Goal: Transaction & Acquisition: Purchase product/service

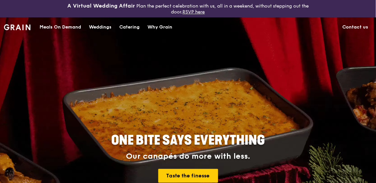
click at [61, 24] on div "Meals On Demand" at bounding box center [61, 27] width 42 height 20
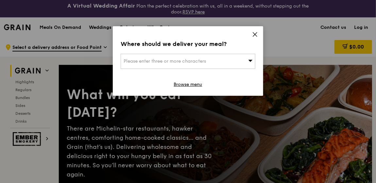
click at [170, 58] on span "Please enter three or more characters" at bounding box center [165, 61] width 82 height 6
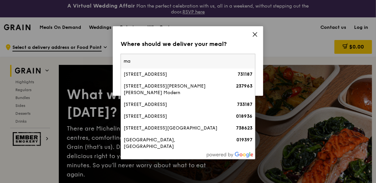
type input "m"
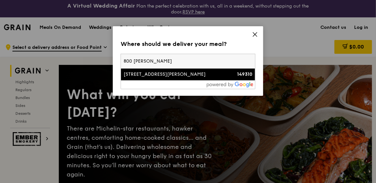
type input "800 [PERSON_NAME]"
click at [167, 75] on div "[STREET_ADDRESS][PERSON_NAME]" at bounding box center [172, 74] width 97 height 7
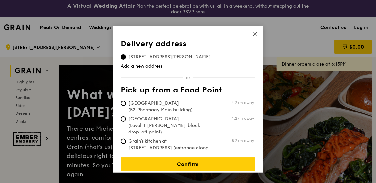
click at [133, 55] on span "[STREET_ADDRESS][PERSON_NAME]" at bounding box center [170, 57] width 98 height 7
click at [126, 55] on input "[STREET_ADDRESS][PERSON_NAME]" at bounding box center [123, 56] width 5 height 5
click at [161, 54] on span "[STREET_ADDRESS][PERSON_NAME]" at bounding box center [170, 57] width 98 height 7
click at [126, 54] on input "[STREET_ADDRESS][PERSON_NAME]" at bounding box center [123, 56] width 5 height 5
click at [155, 65] on link "Add a new address" at bounding box center [188, 66] width 135 height 7
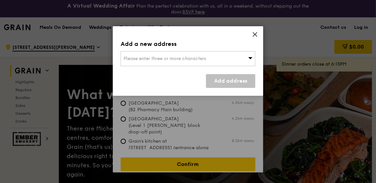
click at [208, 58] on div "Please enter three or more characters" at bounding box center [188, 58] width 135 height 15
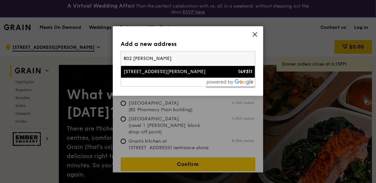
type input "802 [PERSON_NAME]"
click at [159, 70] on div "[STREET_ADDRESS][PERSON_NAME]" at bounding box center [172, 71] width 97 height 7
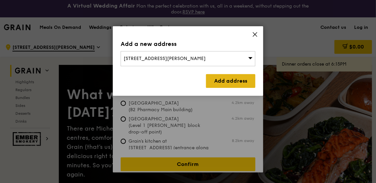
click at [238, 77] on link "Add address" at bounding box center [230, 81] width 49 height 14
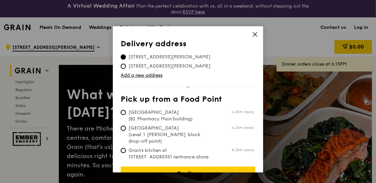
click at [174, 54] on span "[STREET_ADDRESS][PERSON_NAME]" at bounding box center [170, 57] width 98 height 7
click at [126, 54] on input "[STREET_ADDRESS][PERSON_NAME]" at bounding box center [123, 56] width 5 height 5
drag, startPoint x: 160, startPoint y: 55, endPoint x: 141, endPoint y: 60, distance: 19.3
click at [141, 60] on tbody "[STREET_ADDRESS][PERSON_NAME] [STREET_ADDRESS][PERSON_NAME]" at bounding box center [188, 60] width 135 height 18
click at [255, 34] on icon at bounding box center [255, 34] width 6 height 6
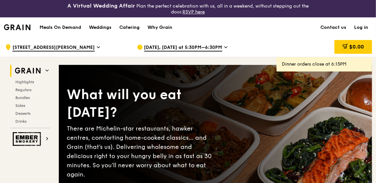
click at [57, 44] on div ".cls-1 { fill: none; stroke: #fff; stroke-linecap: round; stroke-linejoin: roun…" at bounding box center [65, 47] width 121 height 20
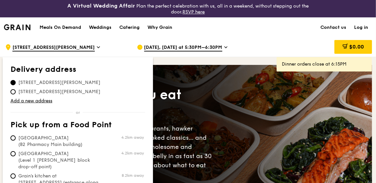
click at [244, 45] on div "[DATE], [DATE] at 5:30PM–6:30PM" at bounding box center [197, 47] width 121 height 20
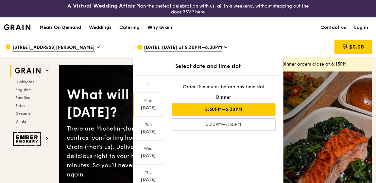
click at [224, 44] on icon at bounding box center [225, 47] width 3 height 6
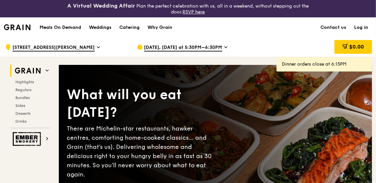
click at [224, 44] on icon at bounding box center [225, 47] width 3 height 6
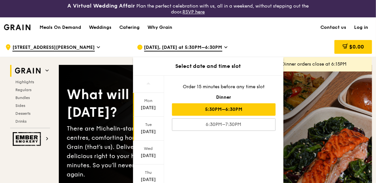
click at [150, 129] on div "[DATE]" at bounding box center [148, 131] width 29 height 7
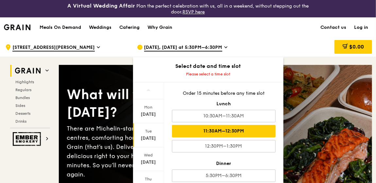
click at [234, 129] on div "11:30AM–12:30PM" at bounding box center [224, 131] width 104 height 12
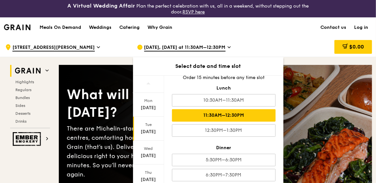
click at [231, 46] on icon at bounding box center [229, 47] width 3 height 6
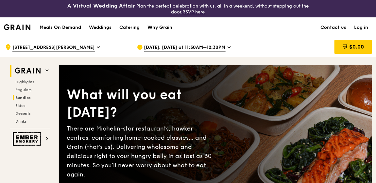
click at [20, 95] on span "Bundles" at bounding box center [22, 97] width 15 height 5
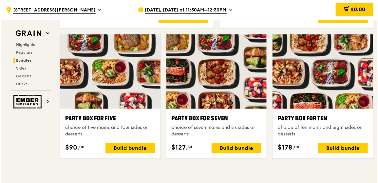
scroll to position [1369, 0]
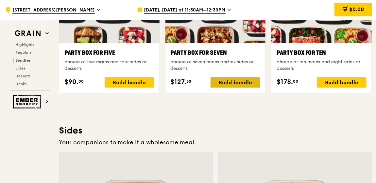
click at [233, 81] on div "Build bundle" at bounding box center [236, 82] width 50 height 10
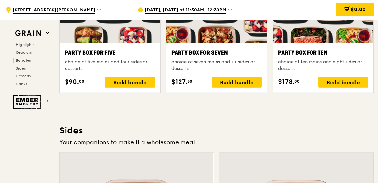
scroll to position [1369, 0]
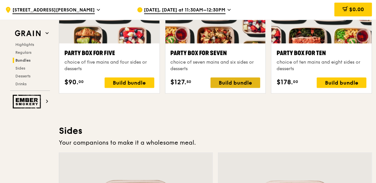
click at [236, 81] on div "Build bundle" at bounding box center [236, 82] width 50 height 10
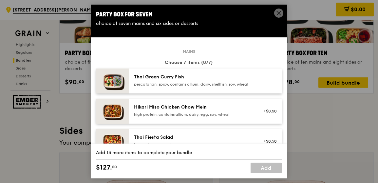
scroll to position [98, 0]
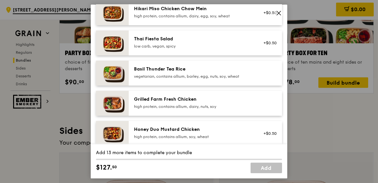
click at [187, 72] on div "Basil Thunder Tea Rice" at bounding box center [192, 69] width 117 height 7
click at [150, 72] on div "Basil Thunder Tea Rice" at bounding box center [192, 69] width 117 height 7
click at [355, 144] on div "Party Box for Seven choice of seven mains and six sides or desserts Mains Choos…" at bounding box center [189, 91] width 378 height 183
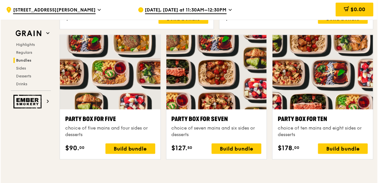
scroll to position [1369, 0]
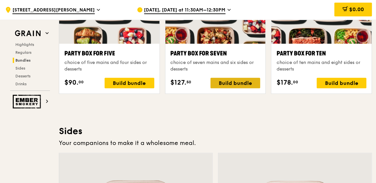
click at [232, 82] on div "Build bundle" at bounding box center [236, 83] width 50 height 10
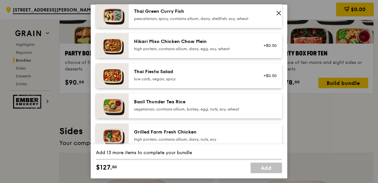
scroll to position [98, 0]
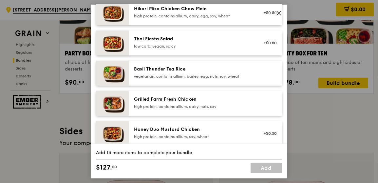
click at [192, 72] on div "Basil Thunder Tea Rice" at bounding box center [192, 69] width 117 height 7
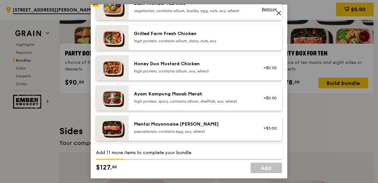
scroll to position [196, 0]
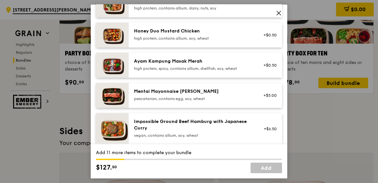
click at [157, 95] on div "Mentai Mayonnaise [PERSON_NAME]" at bounding box center [192, 91] width 117 height 7
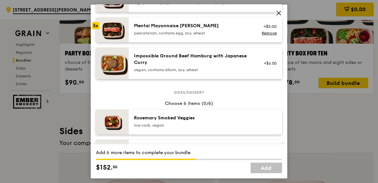
scroll to position [294, 0]
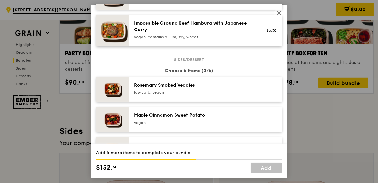
click at [211, 96] on div "[PERSON_NAME] Smoked Veggies low carb, vegan" at bounding box center [192, 89] width 125 height 14
click at [201, 118] on div "Maple Cinnamon Sweet Potato" at bounding box center [192, 115] width 117 height 7
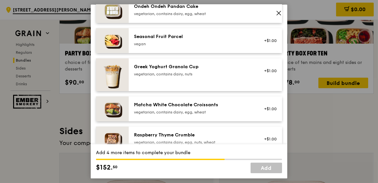
scroll to position [491, 0]
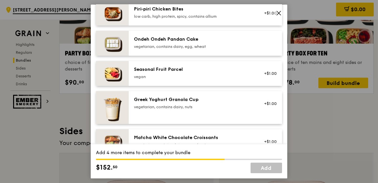
click at [193, 48] on div "Ondeh Ondeh Pandan Cake vegetarian, contains dairy, egg, wheat" at bounding box center [192, 42] width 117 height 13
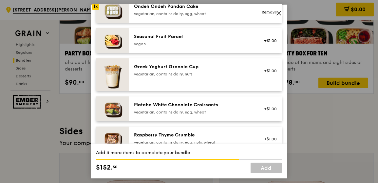
click at [188, 46] on div "vegan" at bounding box center [192, 43] width 117 height 5
click at [186, 69] on div "Greek Yoghurt Granola Cup" at bounding box center [192, 66] width 117 height 7
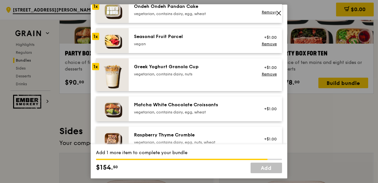
click at [196, 68] on div "Greek Yoghurt Granola Cup" at bounding box center [192, 66] width 117 height 7
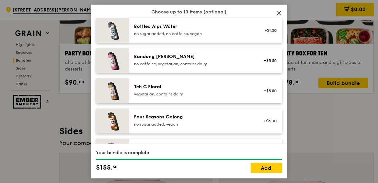
scroll to position [720, 0]
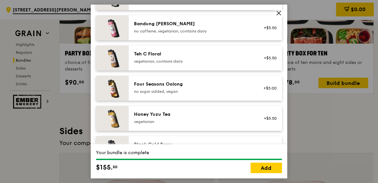
click at [177, 87] on div "Four Seasons Oolong" at bounding box center [192, 84] width 117 height 7
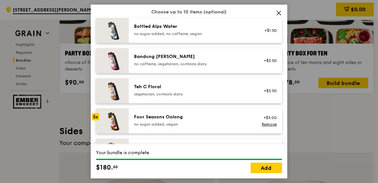
scroll to position [654, 0]
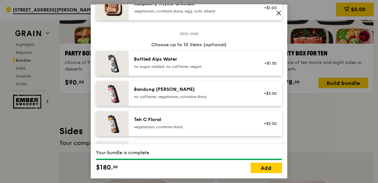
click at [198, 62] on div "Bottled Alps Water" at bounding box center [192, 59] width 117 height 7
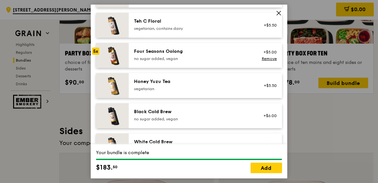
scroll to position [837, 0]
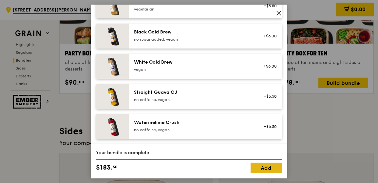
click at [265, 168] on link "Add" at bounding box center [265, 167] width 31 height 10
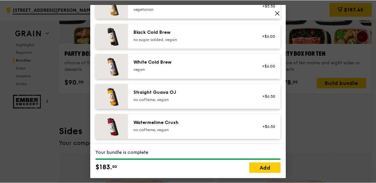
scroll to position [1368, 0]
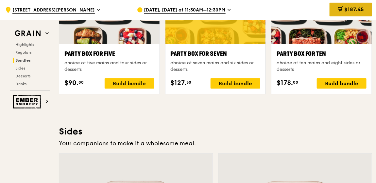
click at [354, 12] on span "$187.45" at bounding box center [355, 9] width 20 height 6
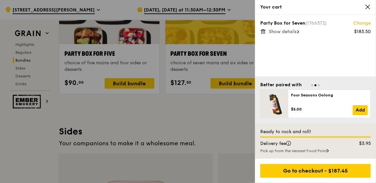
click at [294, 30] on span "Show details" at bounding box center [283, 32] width 28 height 6
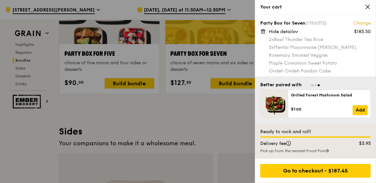
scroll to position [34, 0]
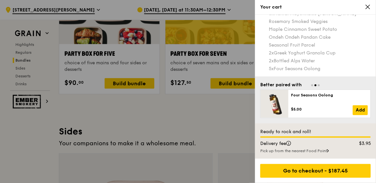
click at [223, 114] on div at bounding box center [188, 91] width 376 height 183
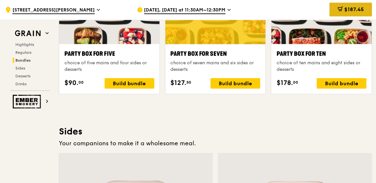
click at [354, 10] on span "$187.45" at bounding box center [355, 9] width 20 height 6
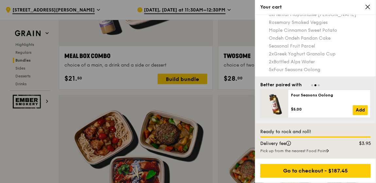
scroll to position [976, 0]
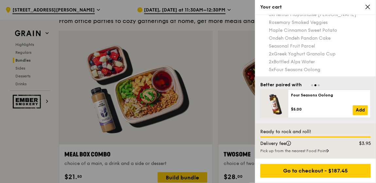
click at [369, 7] on icon at bounding box center [368, 7] width 6 height 6
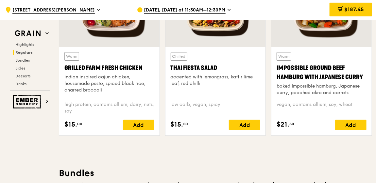
scroll to position [681, 0]
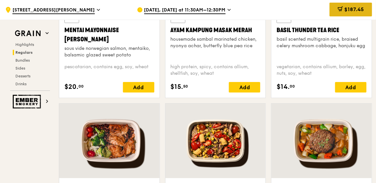
click at [349, 9] on span "$187.45" at bounding box center [355, 9] width 20 height 6
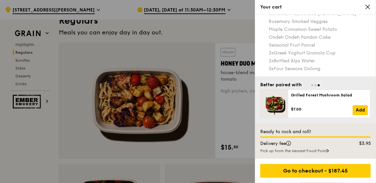
scroll to position [583, 0]
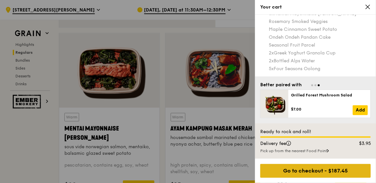
click at [324, 169] on div "Go to checkout - $187.45" at bounding box center [315, 171] width 111 height 14
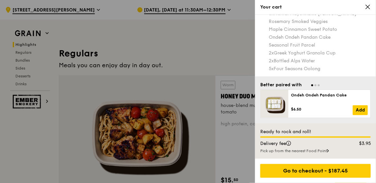
scroll to position [256, 0]
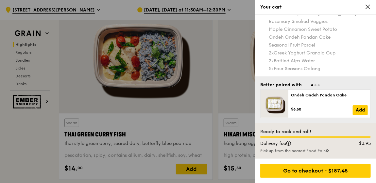
click at [368, 6] on icon at bounding box center [368, 7] width 6 height 6
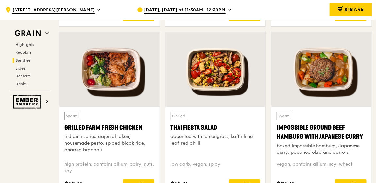
scroll to position [982, 0]
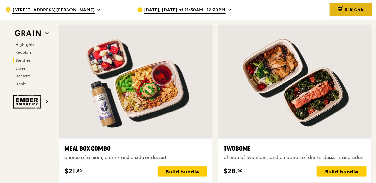
click at [352, 5] on div "$187.45" at bounding box center [351, 10] width 43 height 14
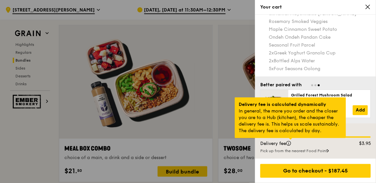
click at [292, 139] on div at bounding box center [290, 139] width 3 height 2
click at [284, 117] on div "Delivery fee is calculated dynamically In general, the more you order and the c…" at bounding box center [290, 117] width 111 height 41
click at [290, 139] on div at bounding box center [290, 139] width 3 height 2
drag, startPoint x: 290, startPoint y: 142, endPoint x: 300, endPoint y: 124, distance: 19.9
click at [300, 124] on div "Delivery fee is calculated dynamically In general, the more you order and the c…" at bounding box center [290, 117] width 111 height 41
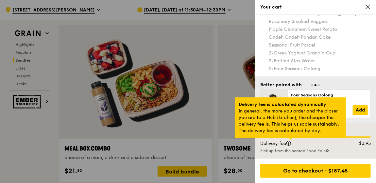
click at [300, 124] on div "Delivery fee is calculated dynamically In general, the more you order and the c…" at bounding box center [290, 117] width 111 height 41
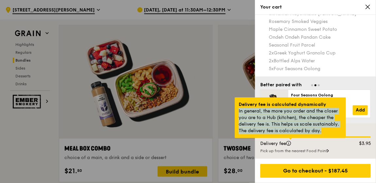
click at [300, 124] on div "Delivery fee is calculated dynamically In general, the more you order and the c…" at bounding box center [290, 117] width 111 height 41
click at [279, 116] on div "Delivery fee is calculated dynamically In general, the more you order and the c…" at bounding box center [290, 117] width 111 height 41
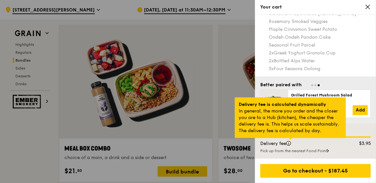
click at [290, 139] on div at bounding box center [290, 139] width 3 height 2
drag, startPoint x: 266, startPoint y: 108, endPoint x: 239, endPoint y: 103, distance: 27.3
click at [239, 103] on strong "Delivery fee is calculated dynamically" at bounding box center [282, 104] width 87 height 6
click at [262, 109] on div "Delivery fee is calculated dynamically In general, the more you order and the c…" at bounding box center [290, 117] width 111 height 41
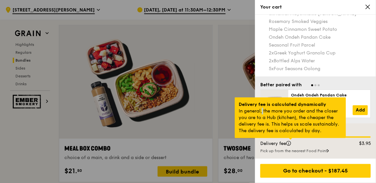
click at [262, 109] on div "Delivery fee is calculated dynamically In general, the more you order and the c…" at bounding box center [290, 117] width 111 height 41
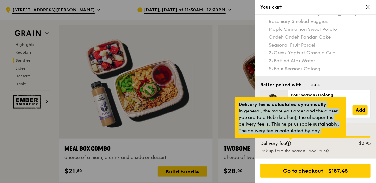
drag, startPoint x: 240, startPoint y: 105, endPoint x: 324, endPoint y: 130, distance: 88.1
click at [324, 130] on div "Delivery fee is calculated dynamically In general, the more you order and the c…" at bounding box center [290, 117] width 111 height 41
copy div "Delivery fee is calculated dynamically In general, the more you order and the c…"
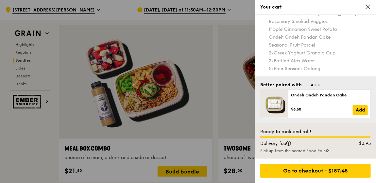
click at [367, 7] on icon at bounding box center [368, 7] width 6 height 6
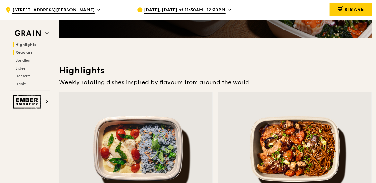
scroll to position [0, 0]
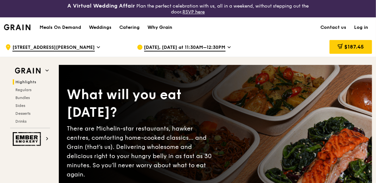
click at [165, 26] on div "Why Grain" at bounding box center [160, 28] width 25 height 20
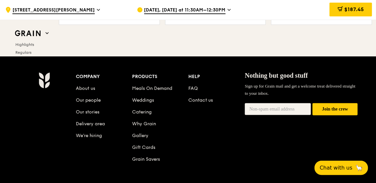
scroll to position [2729, 0]
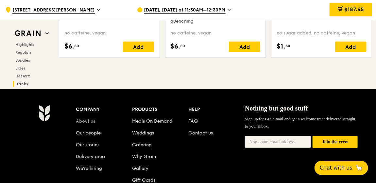
click at [87, 119] on link "About us" at bounding box center [85, 121] width 19 height 6
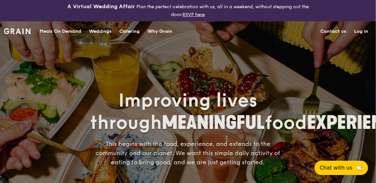
click at [63, 31] on div "Meals On Demand" at bounding box center [61, 32] width 42 height 20
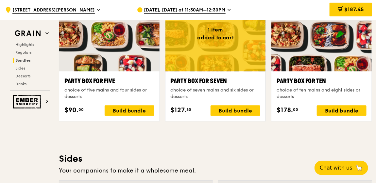
scroll to position [1308, 0]
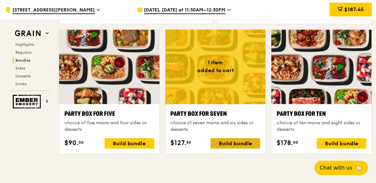
click at [240, 142] on div "Build bundle" at bounding box center [236, 143] width 50 height 10
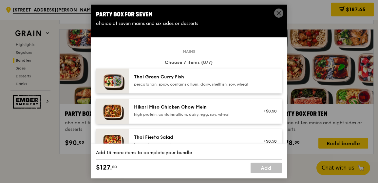
click at [281, 13] on span at bounding box center [278, 13] width 9 height 9
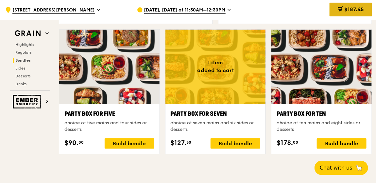
click at [363, 10] on span "$187.45" at bounding box center [355, 9] width 20 height 6
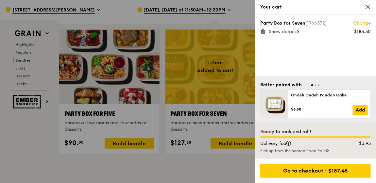
click at [282, 33] on span "Show details" at bounding box center [283, 32] width 28 height 6
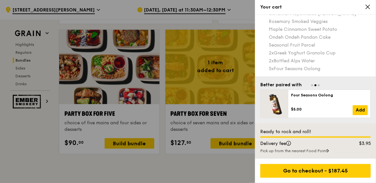
scroll to position [0, 0]
